Goal: Check status: Check status

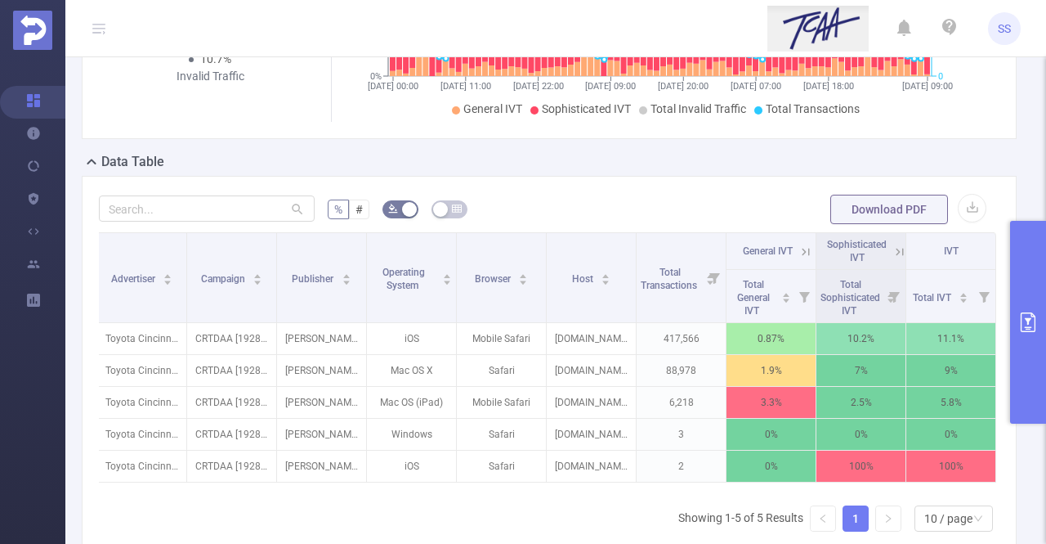
scroll to position [327, 0]
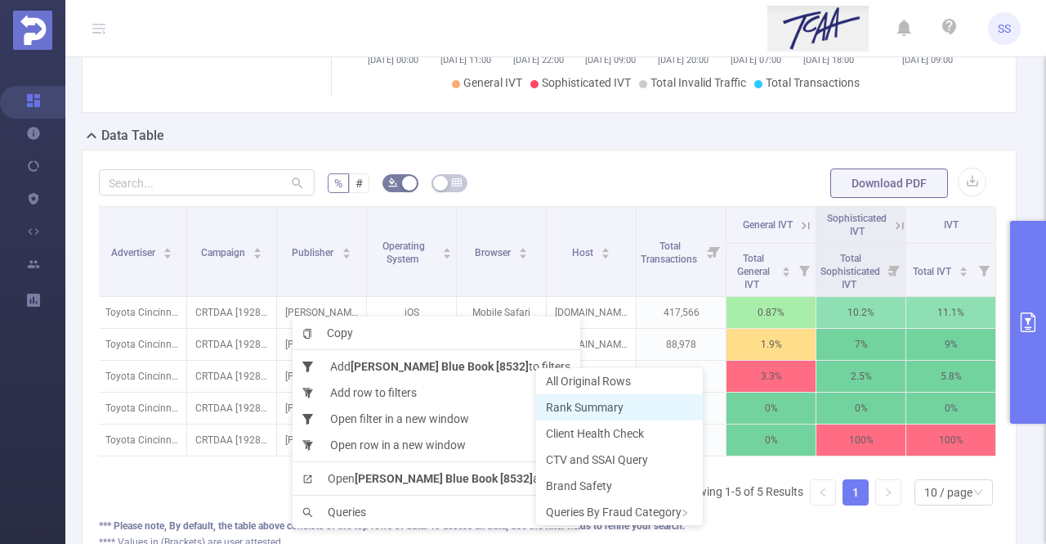
click at [582, 410] on span "Rank Summary" at bounding box center [585, 407] width 78 height 13
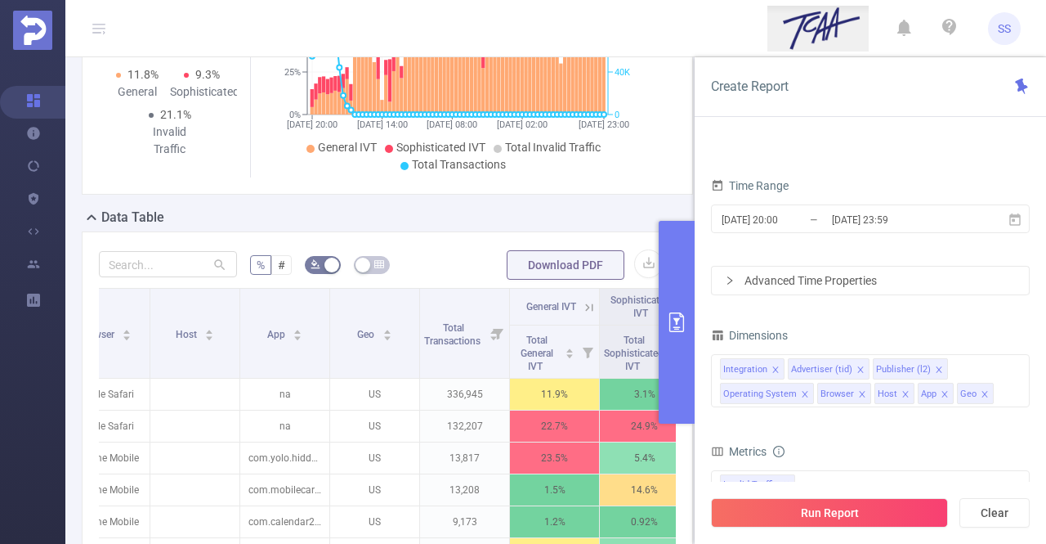
scroll to position [82, 0]
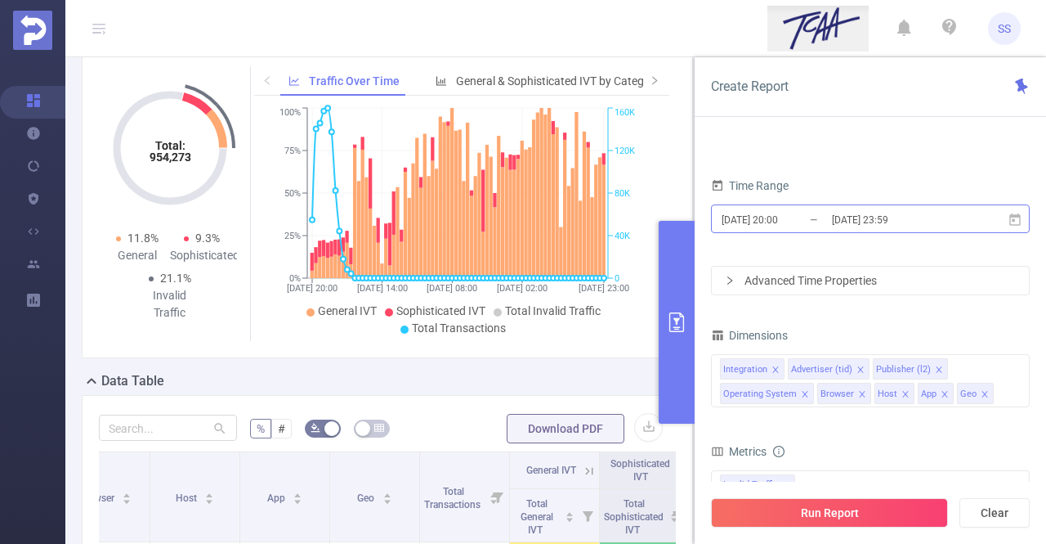
click at [848, 219] on input "[DATE] 23:59" at bounding box center [896, 219] width 132 height 22
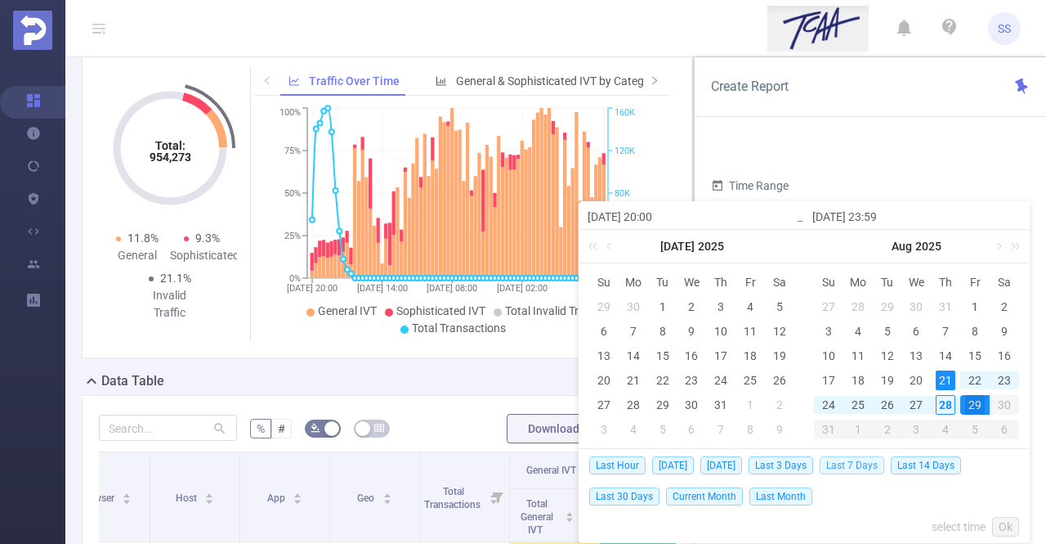
click at [867, 460] on span "Last 7 Days" at bounding box center [852, 465] width 65 height 18
type input "[DATE] 00:00"
type input "[DATE] 23:59"
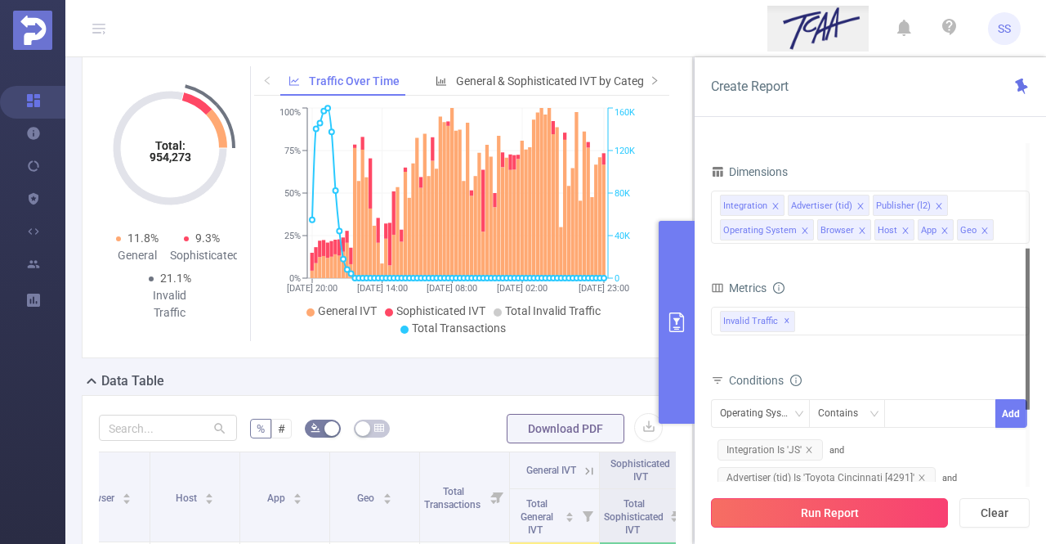
click at [857, 503] on button "Run Report" at bounding box center [829, 512] width 237 height 29
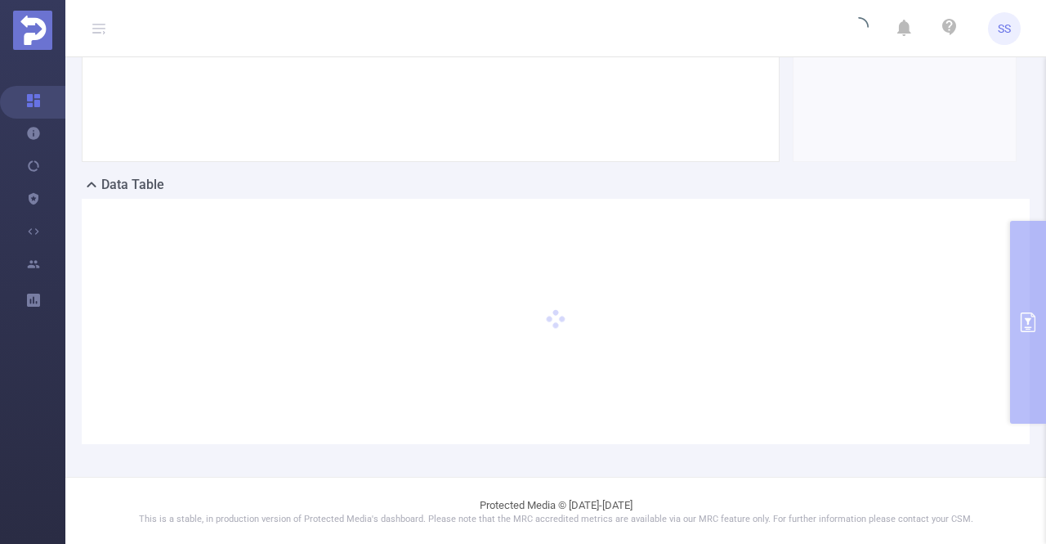
scroll to position [114, 0]
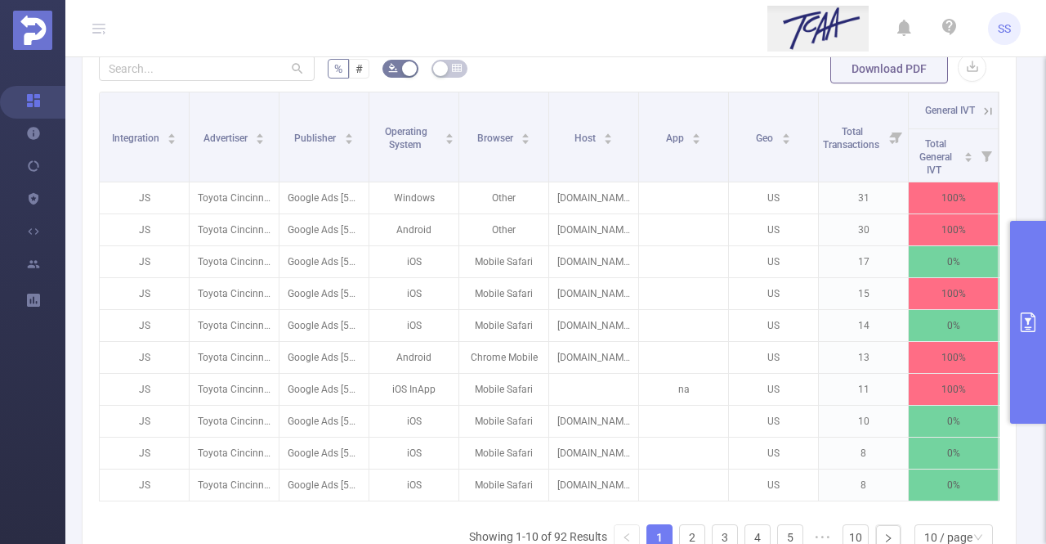
scroll to position [0, 195]
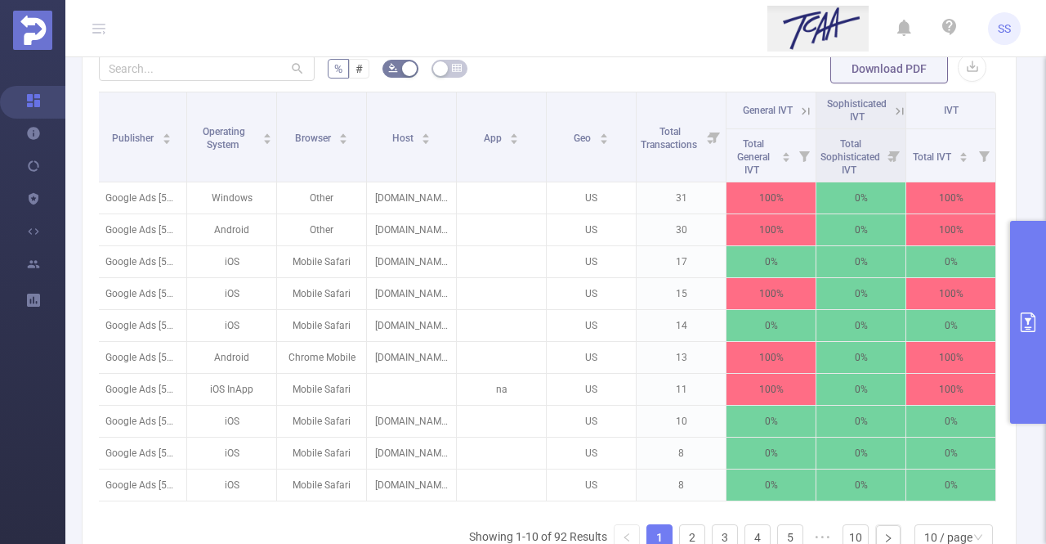
click at [799, 104] on icon at bounding box center [806, 111] width 15 height 15
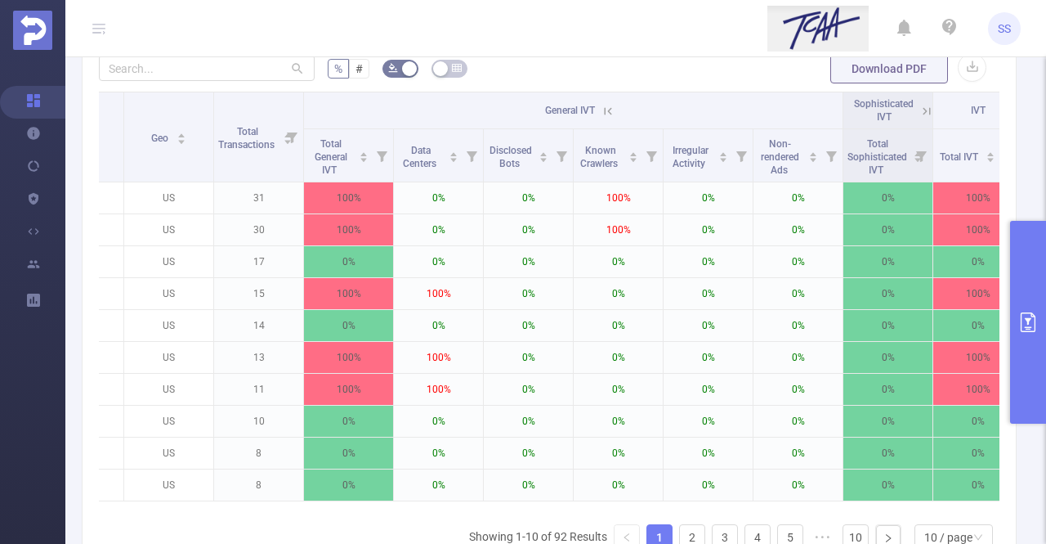
scroll to position [0, 628]
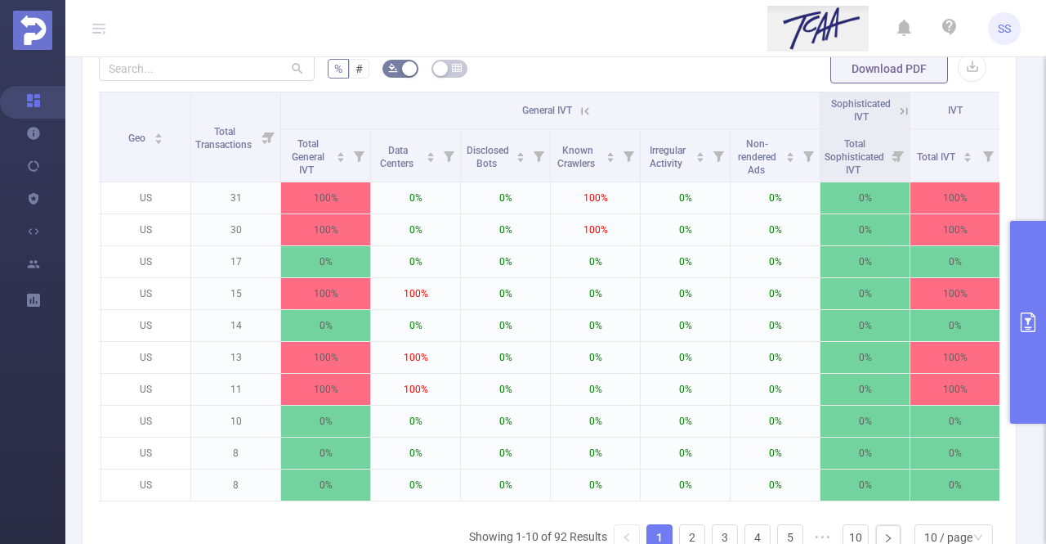
click at [590, 105] on icon at bounding box center [585, 111] width 15 height 15
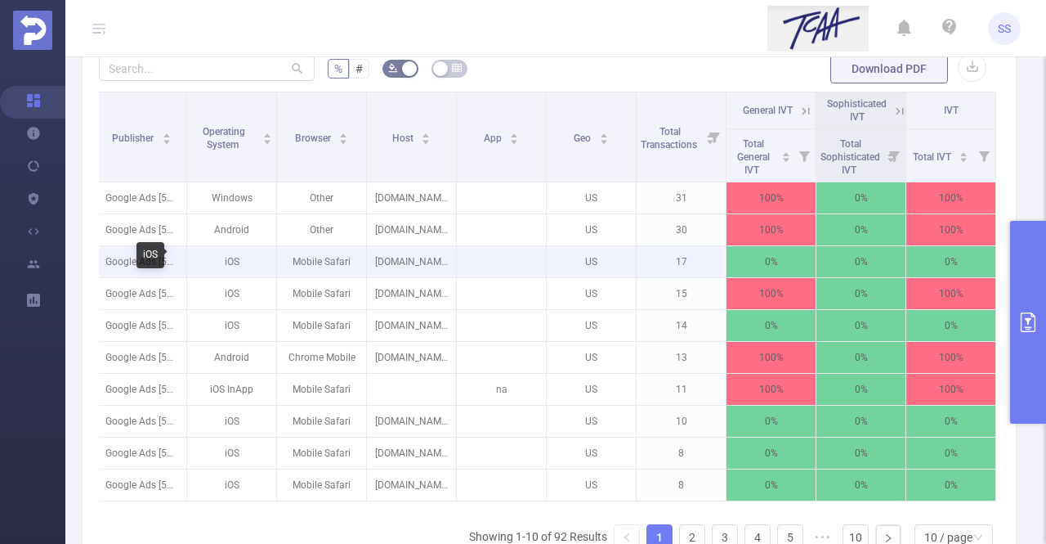
scroll to position [196, 0]
